Goal: Task Accomplishment & Management: Use online tool/utility

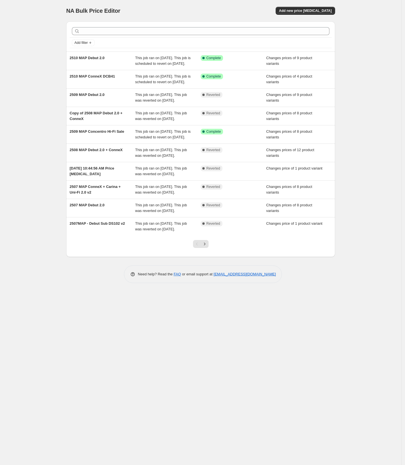
click at [71, 397] on div "NA Bulk Price Editor. This page is ready NA Bulk Price Editor Add new price cha…" at bounding box center [200, 232] width 401 height 465
